Goal: Find specific page/section: Find specific page/section

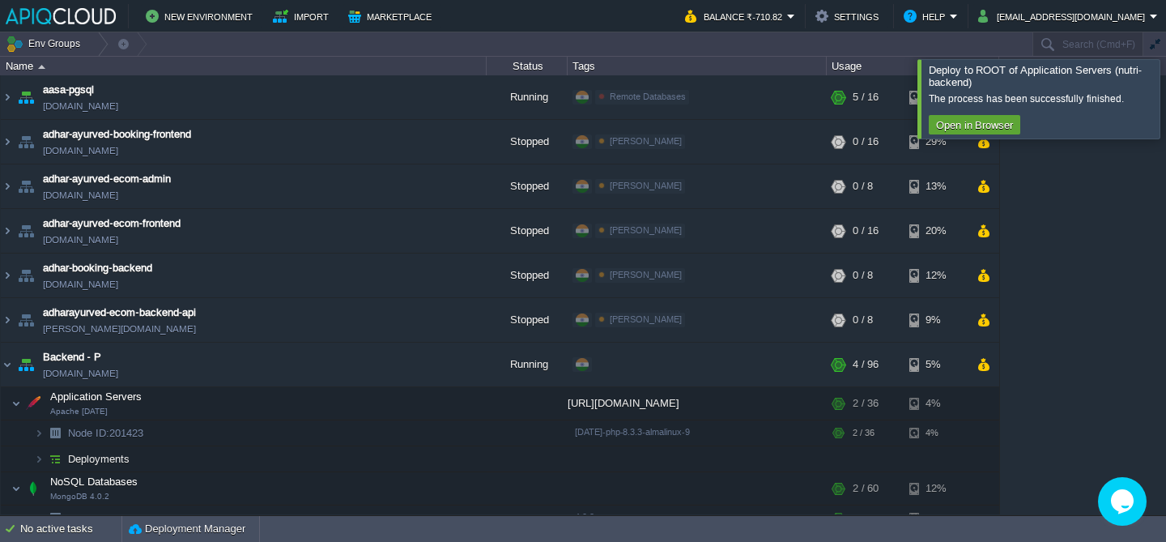
scroll to position [728, 0]
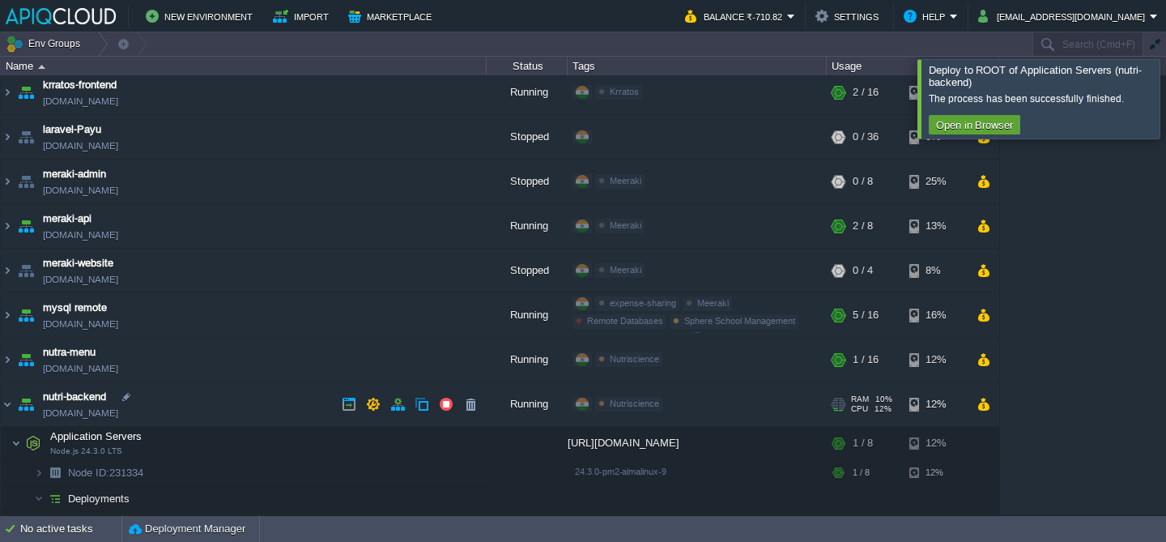
click at [270, 397] on td "nutri-backend [DOMAIN_NAME]" at bounding box center [244, 404] width 486 height 45
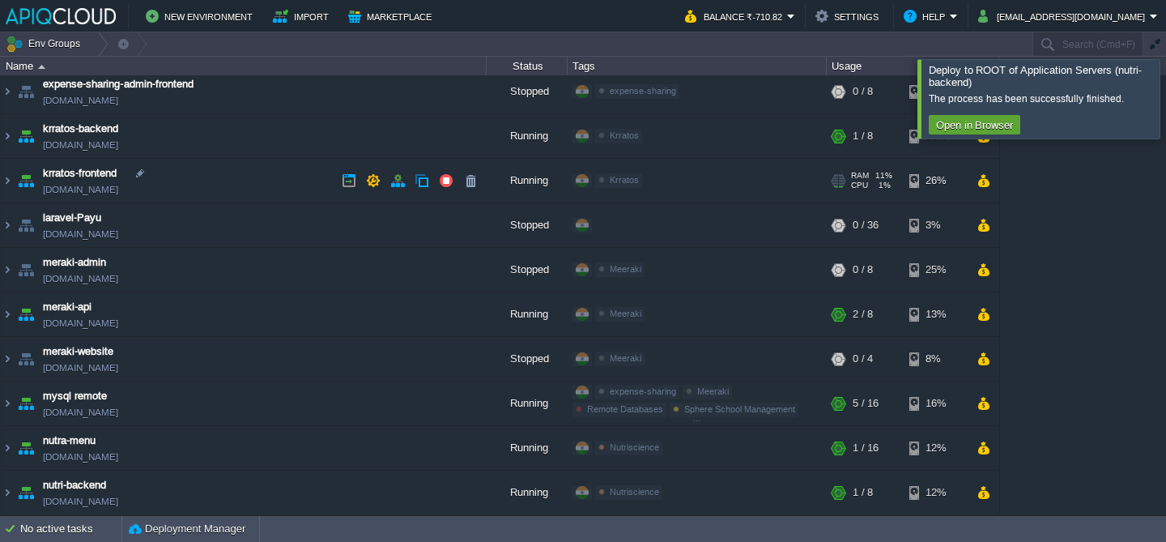
scroll to position [0, 0]
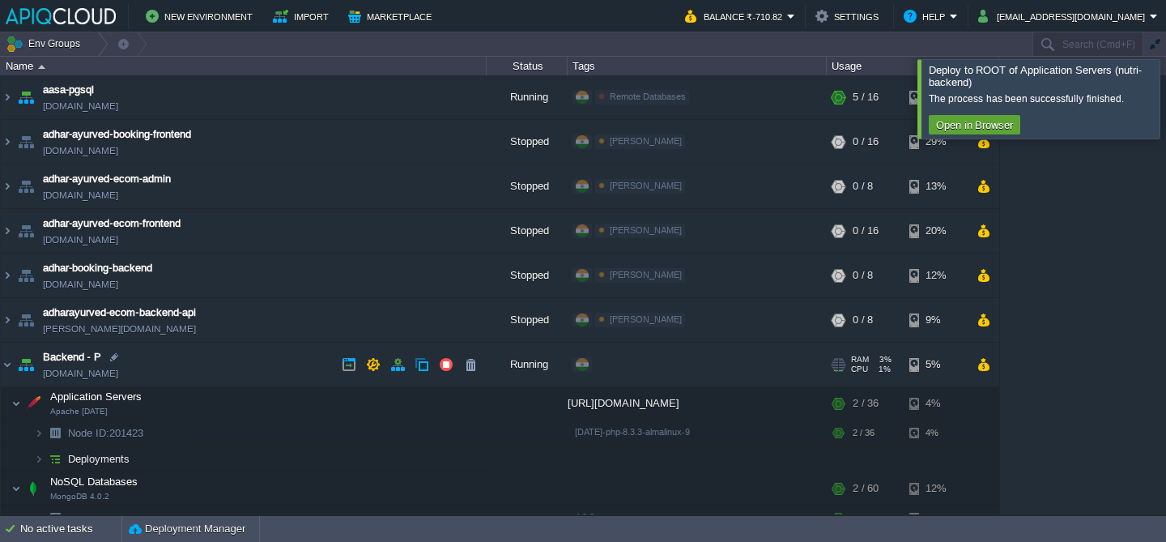
click at [206, 369] on td "Backend - P [DOMAIN_NAME]" at bounding box center [244, 365] width 486 height 45
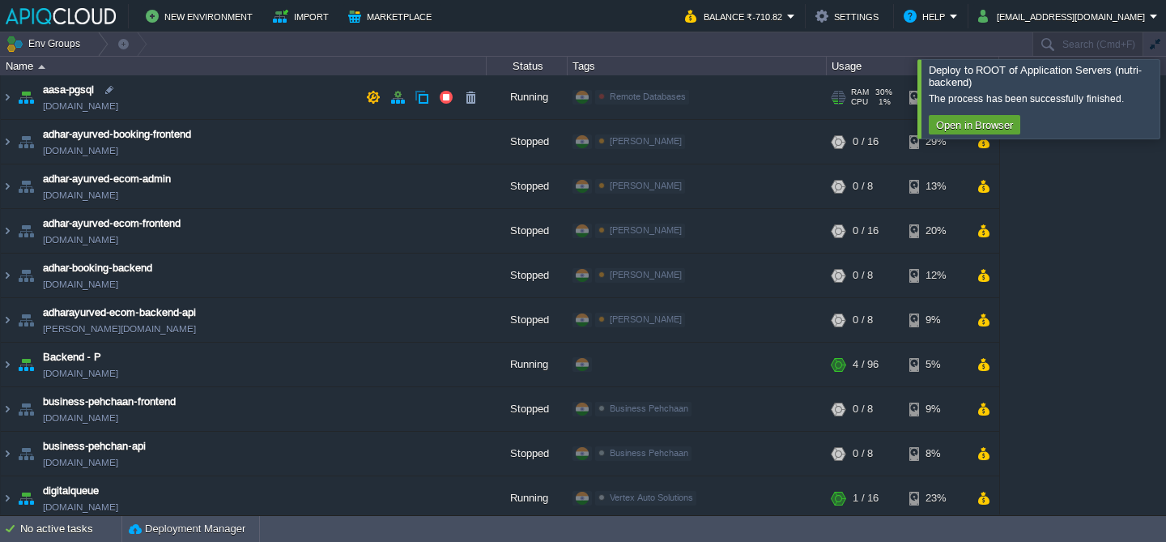
click at [248, 95] on td "aasa-pgsql [DOMAIN_NAME]" at bounding box center [244, 97] width 486 height 45
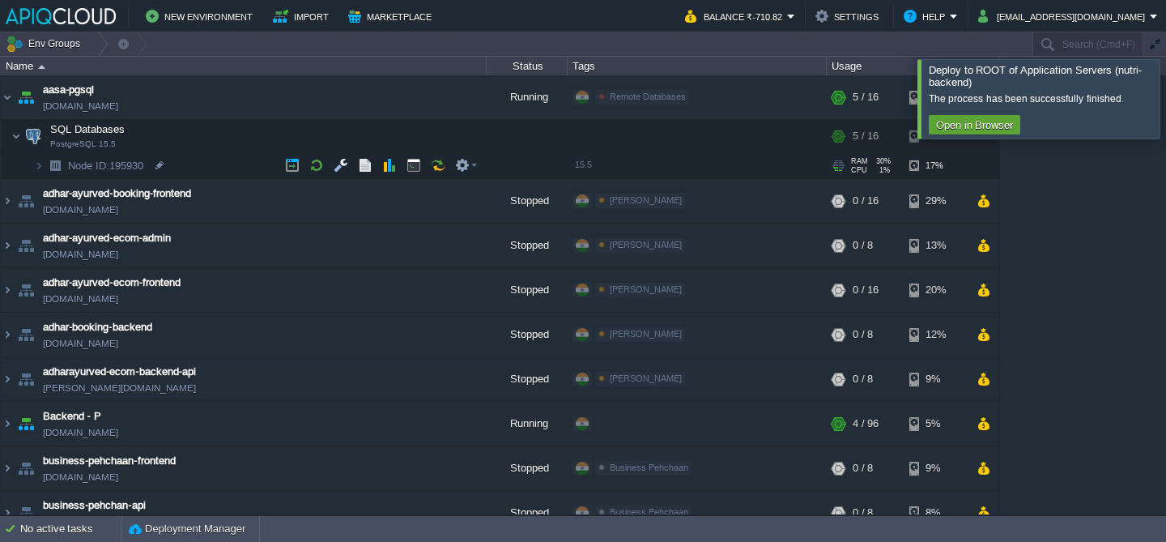
click at [223, 160] on td "Node ID: 195930" at bounding box center [244, 166] width 486 height 26
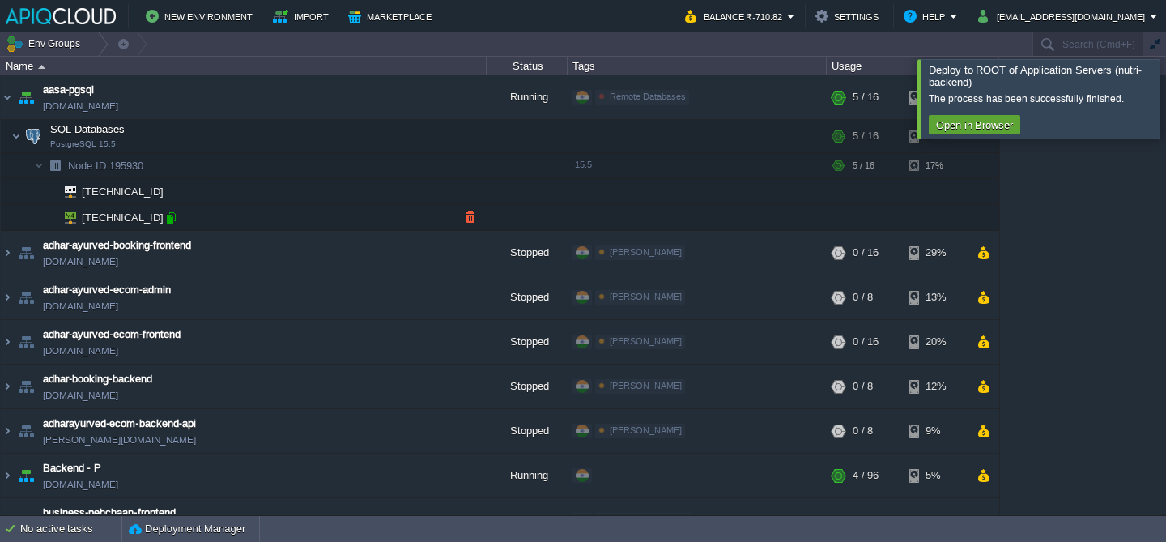
click at [166, 219] on div at bounding box center [171, 218] width 15 height 15
click at [198, 104] on td "aasa-pgsql [DOMAIN_NAME]" at bounding box center [244, 97] width 486 height 45
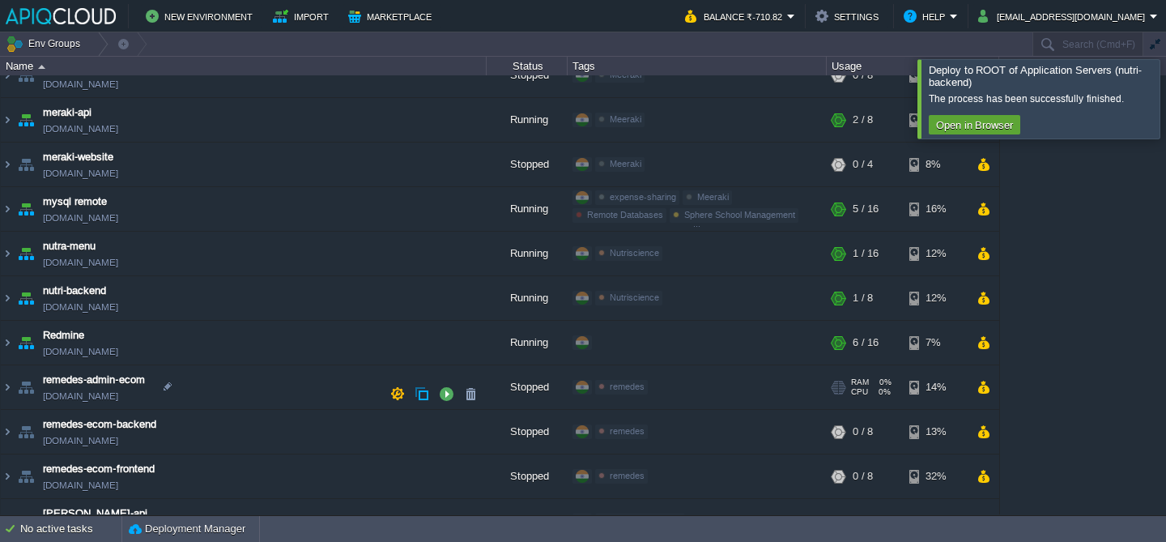
scroll to position [657, 0]
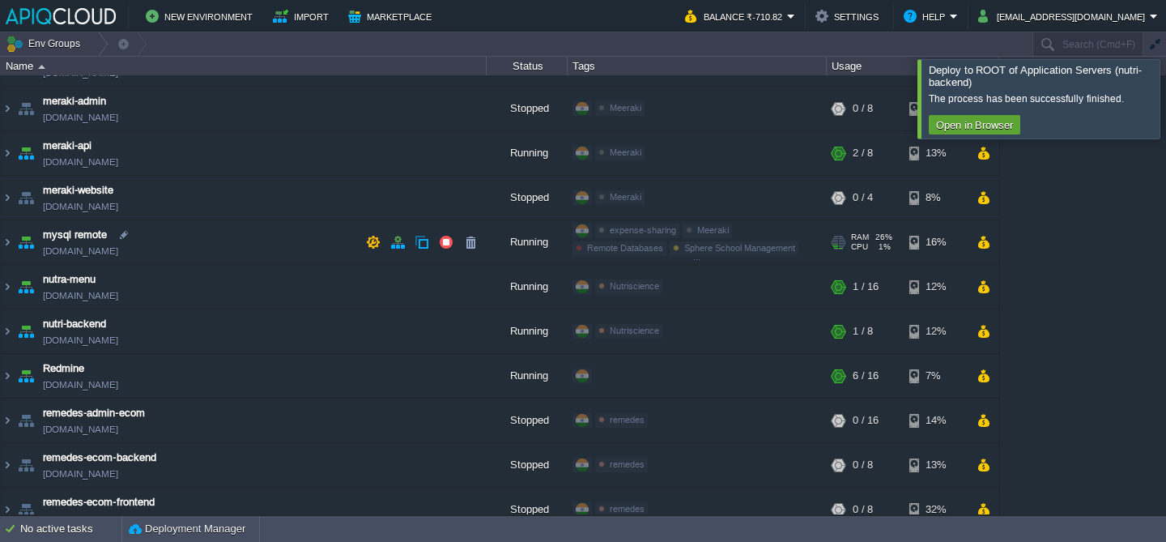
click at [198, 238] on td "mysql remote [DOMAIN_NAME]" at bounding box center [244, 242] width 486 height 45
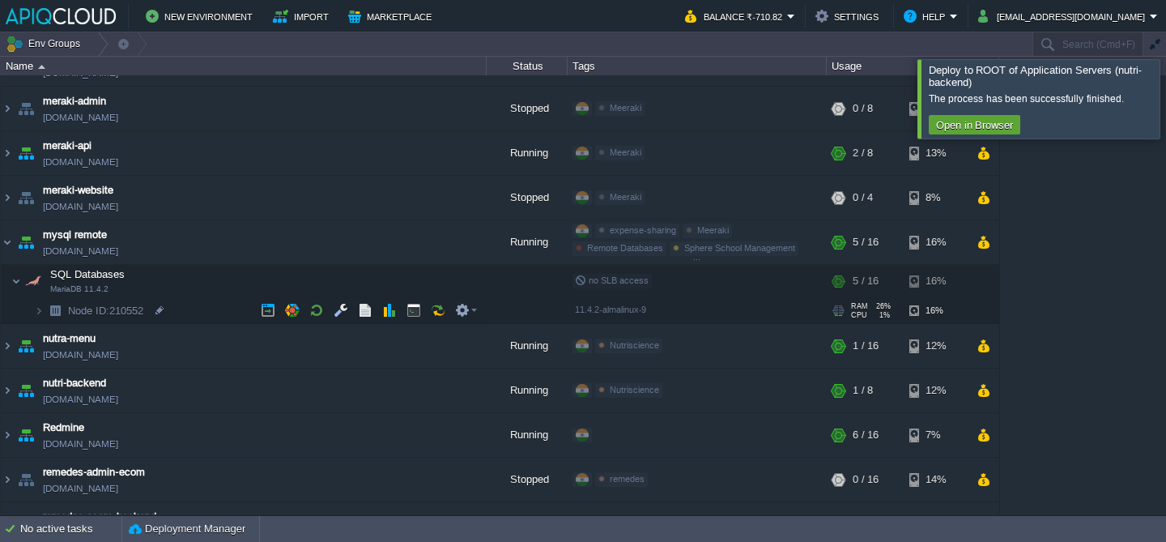
click at [216, 309] on td "Node ID: 210552" at bounding box center [244, 311] width 486 height 26
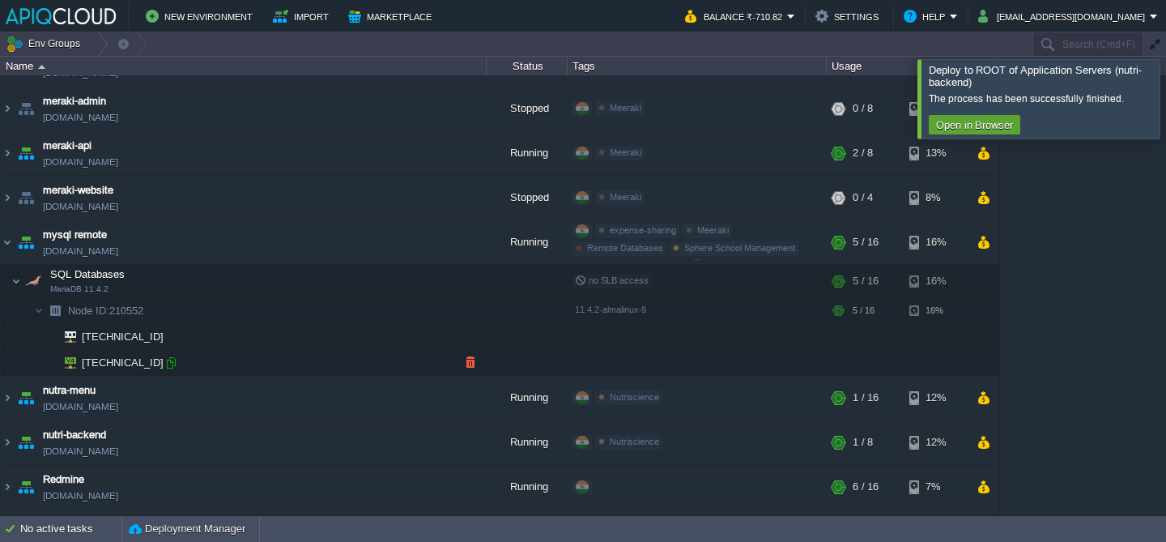
click at [173, 361] on div at bounding box center [171, 362] width 15 height 15
type input "[TECHNICAL_ID]"
click at [118, 252] on span "[DOMAIN_NAME]" at bounding box center [80, 251] width 75 height 16
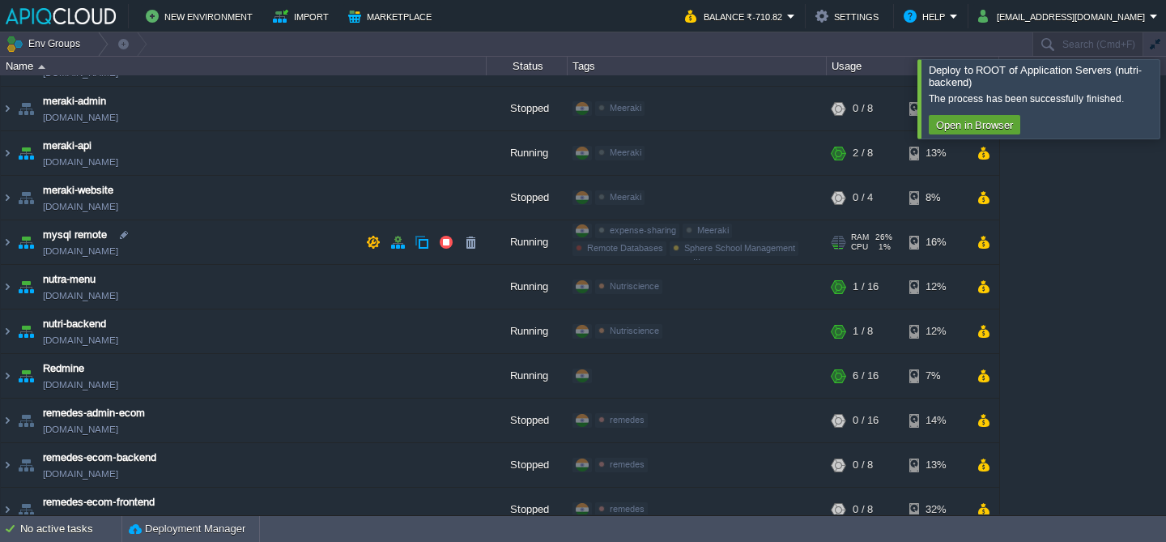
click at [118, 253] on span "[DOMAIN_NAME]" at bounding box center [80, 251] width 75 height 16
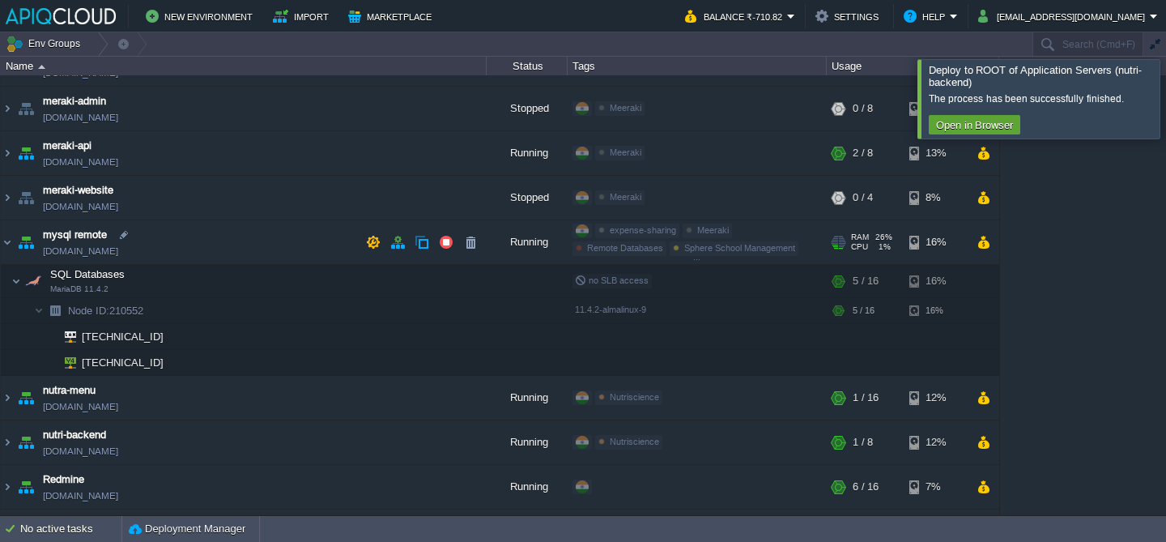
click at [175, 254] on td "mysql remote [DOMAIN_NAME]" at bounding box center [244, 242] width 486 height 45
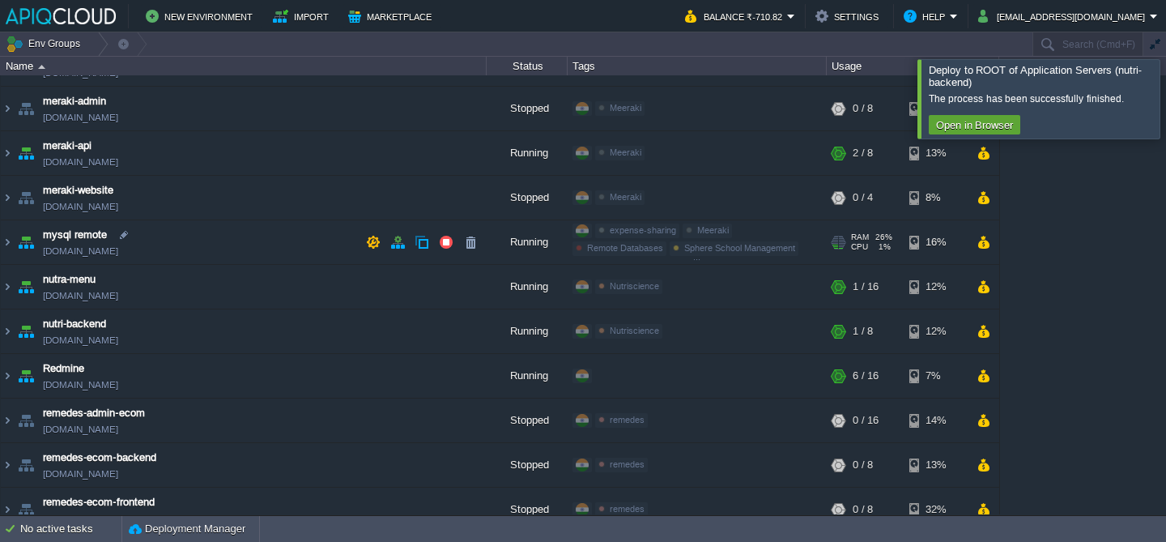
copy td "[DOMAIN_NAME]"
